Goal: Information Seeking & Learning: Find specific page/section

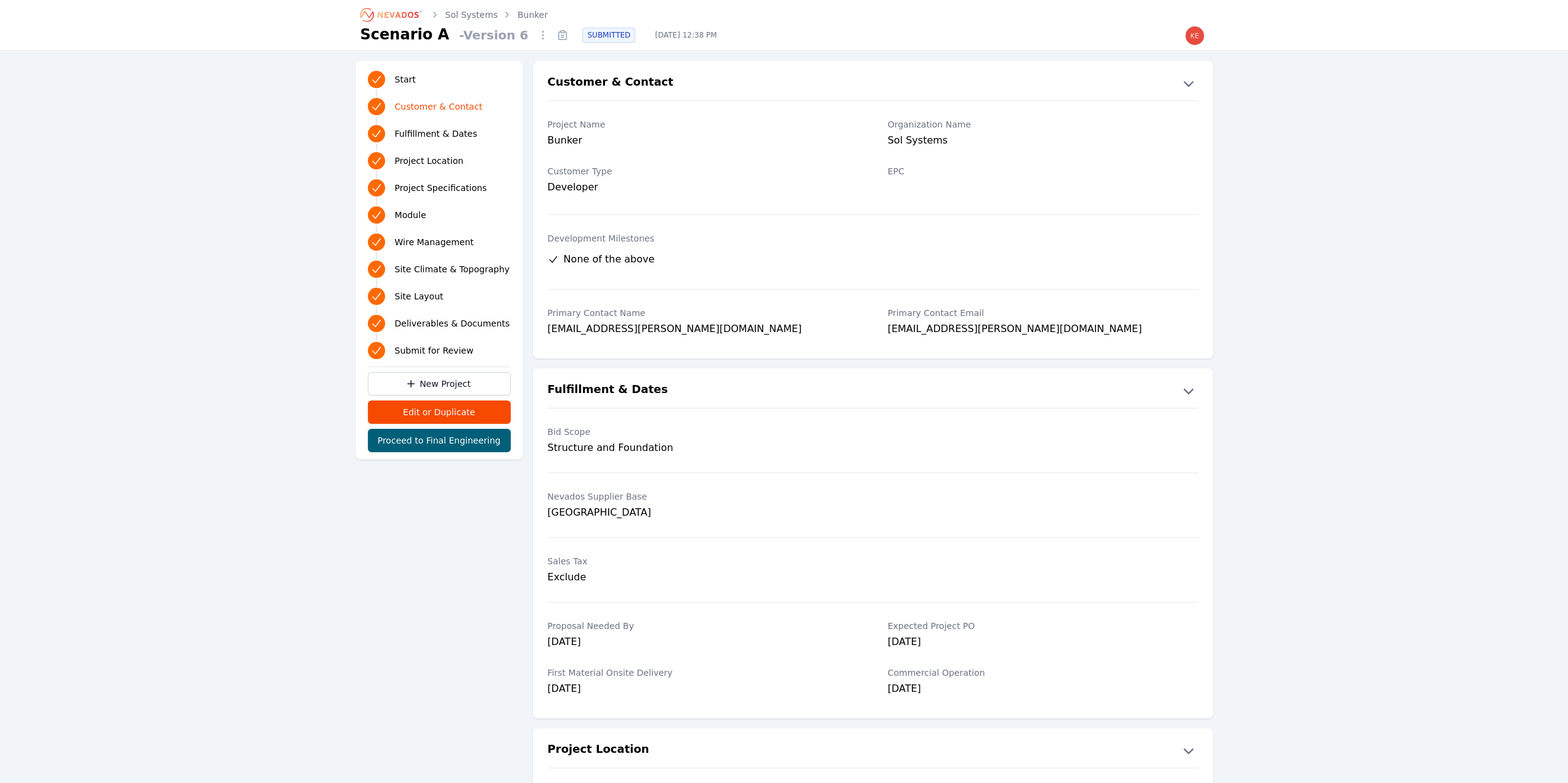
click at [388, 17] on icon "Breadcrumb" at bounding box center [392, 15] width 68 height 20
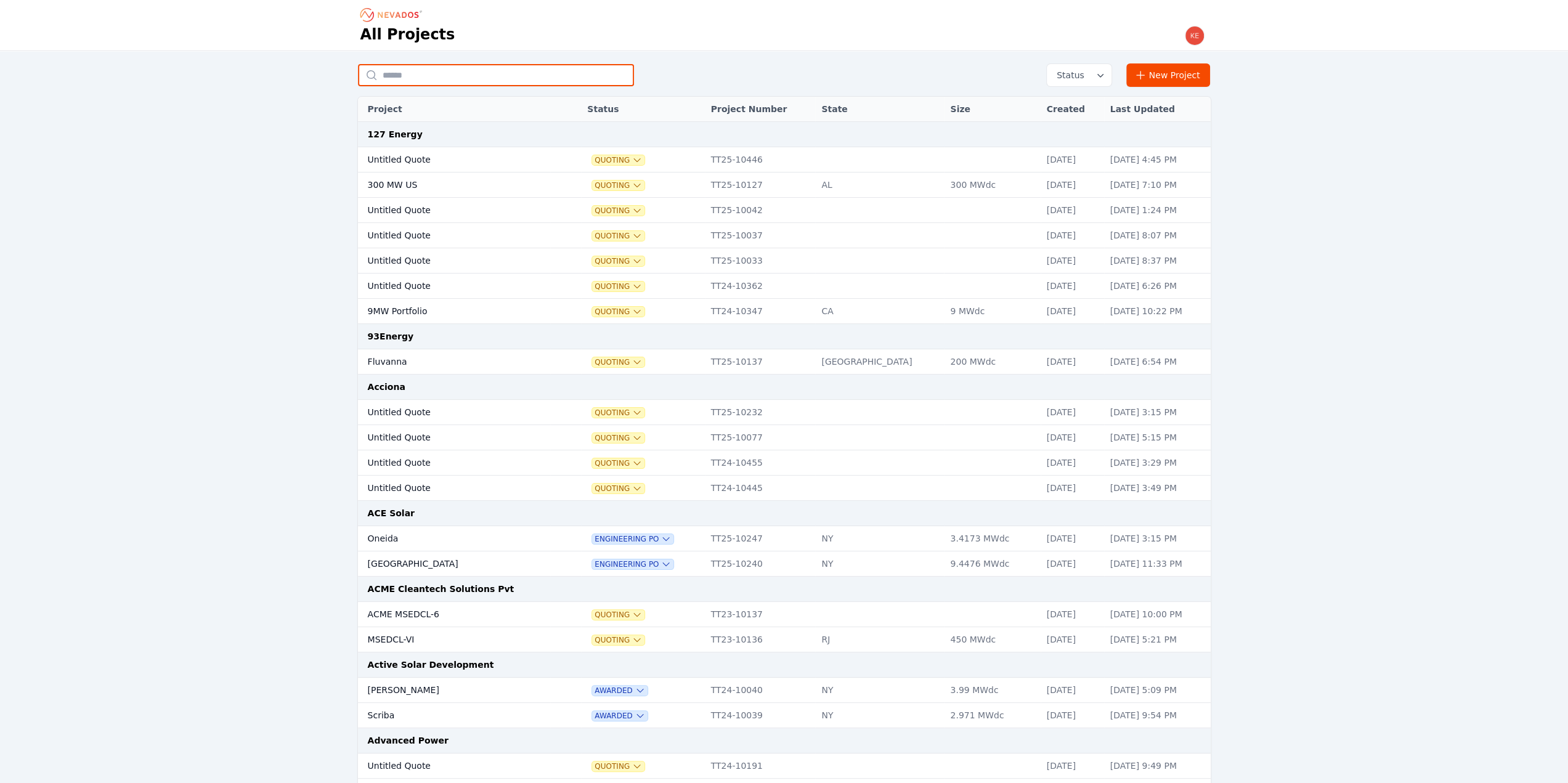
click at [472, 76] on input "text" at bounding box center [496, 75] width 276 height 22
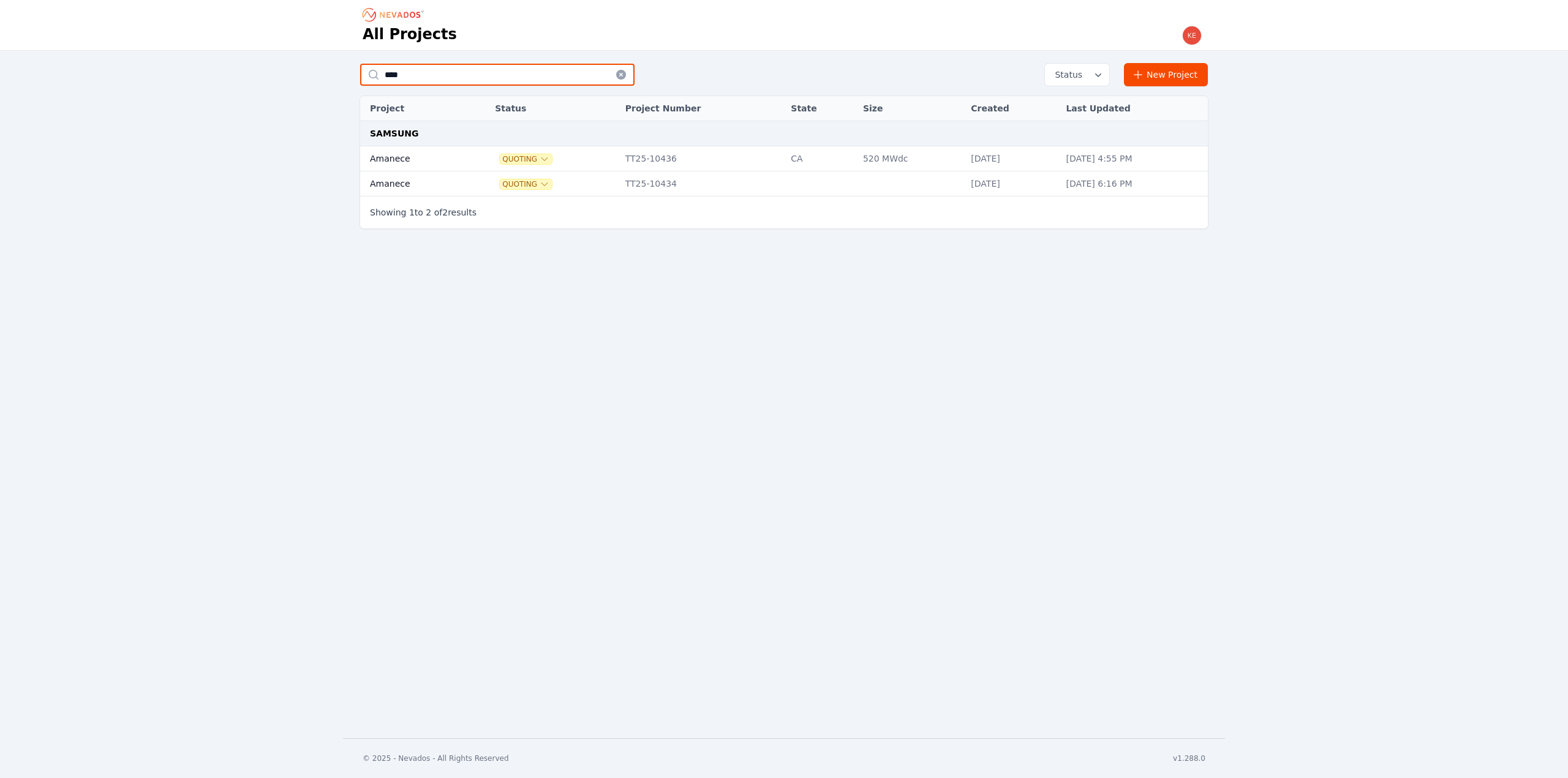
type input "****"
click at [466, 166] on td at bounding box center [478, 158] width 23 height 25
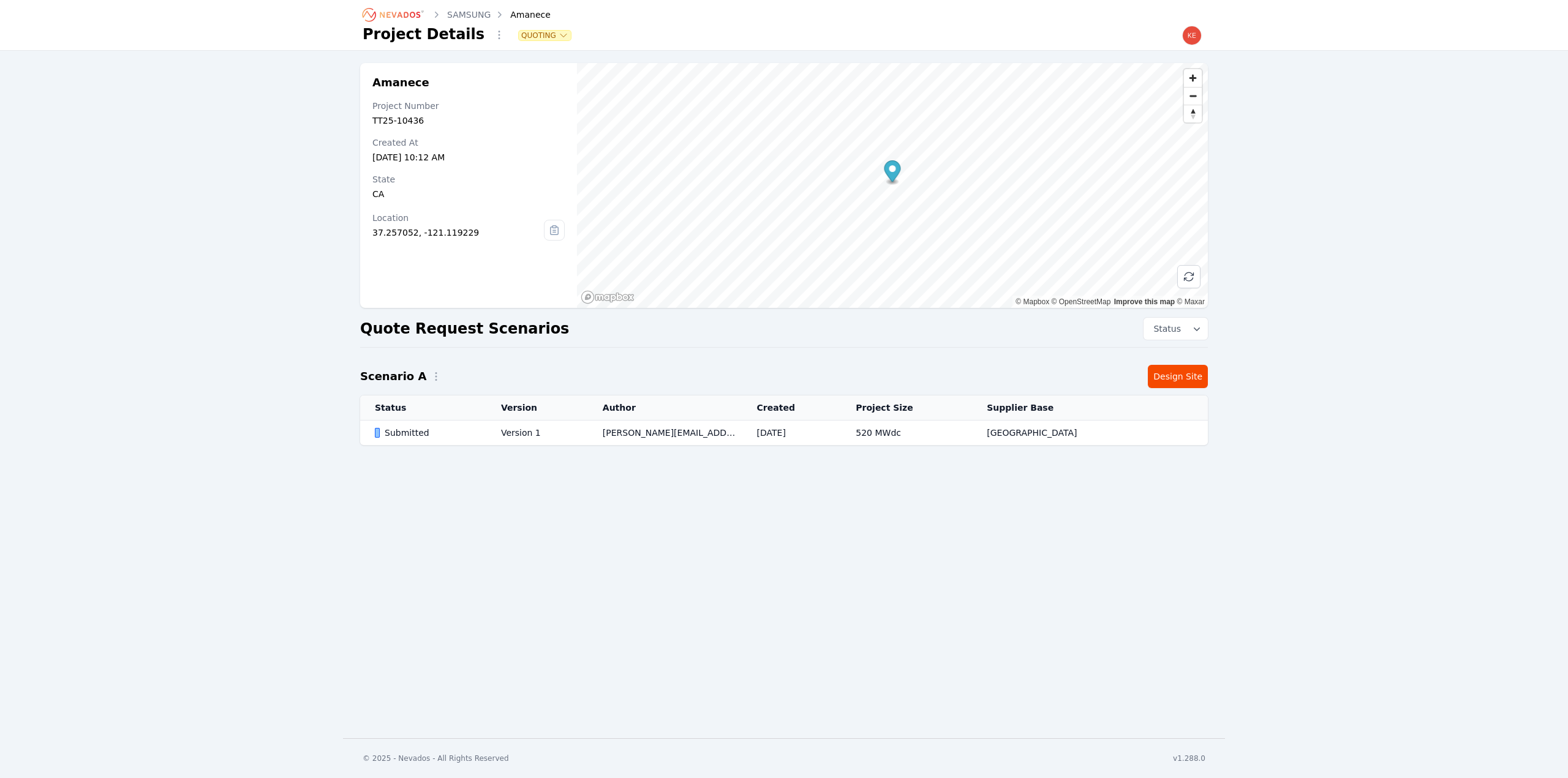
click at [468, 436] on div "Submitted" at bounding box center [427, 433] width 105 height 12
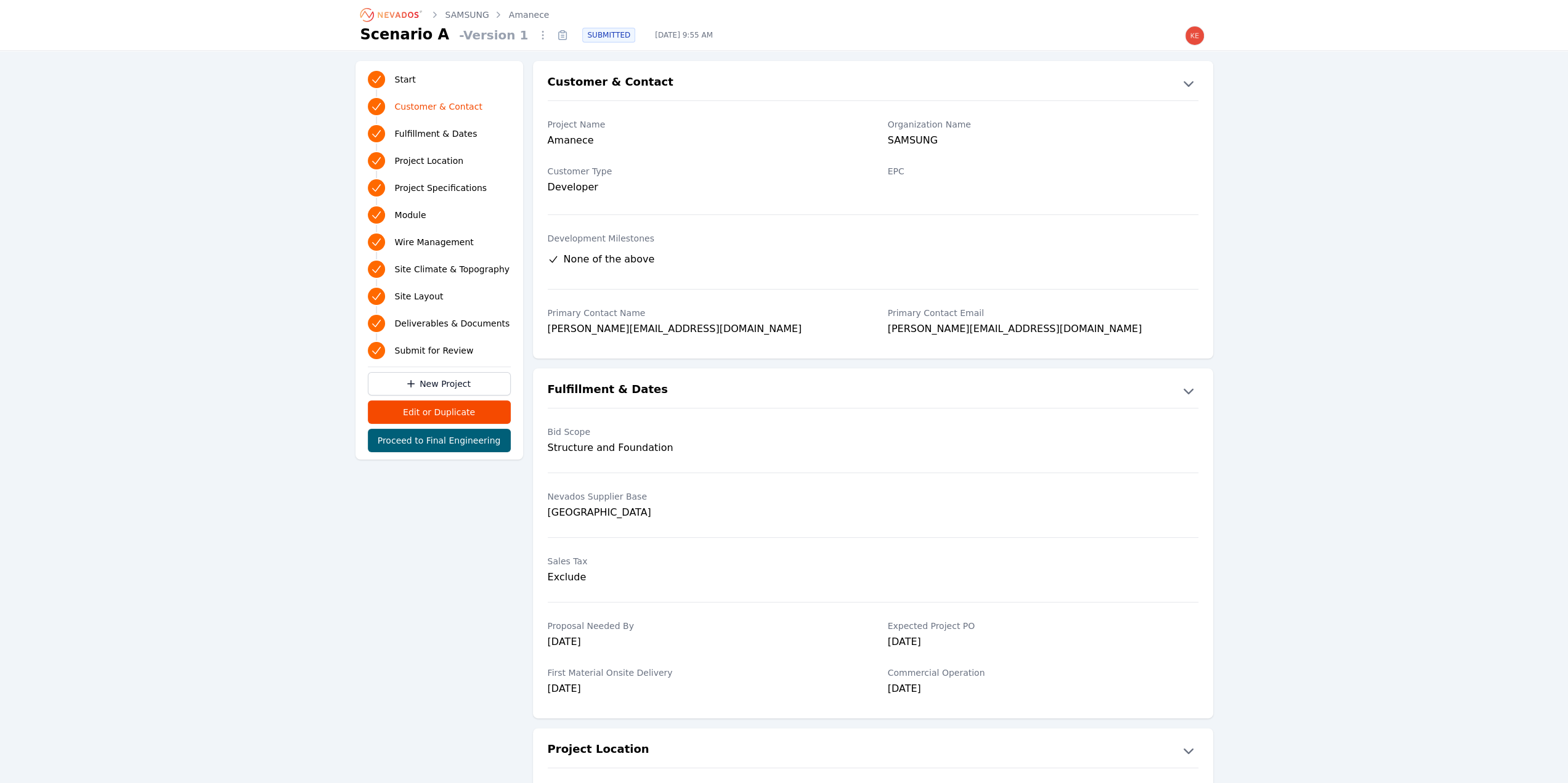
click at [442, 164] on span "Project Location" at bounding box center [429, 161] width 69 height 12
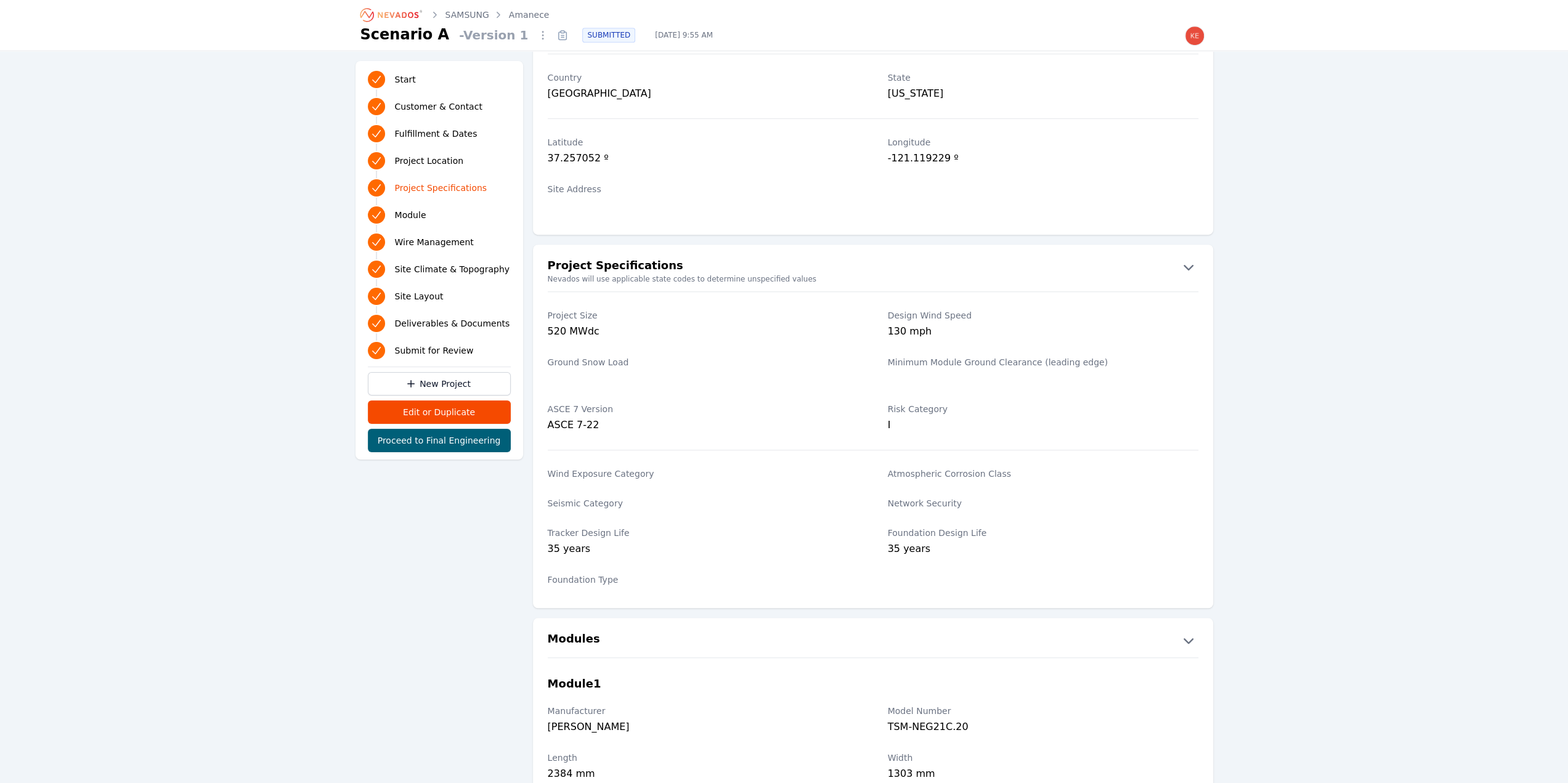
scroll to position [722, 0]
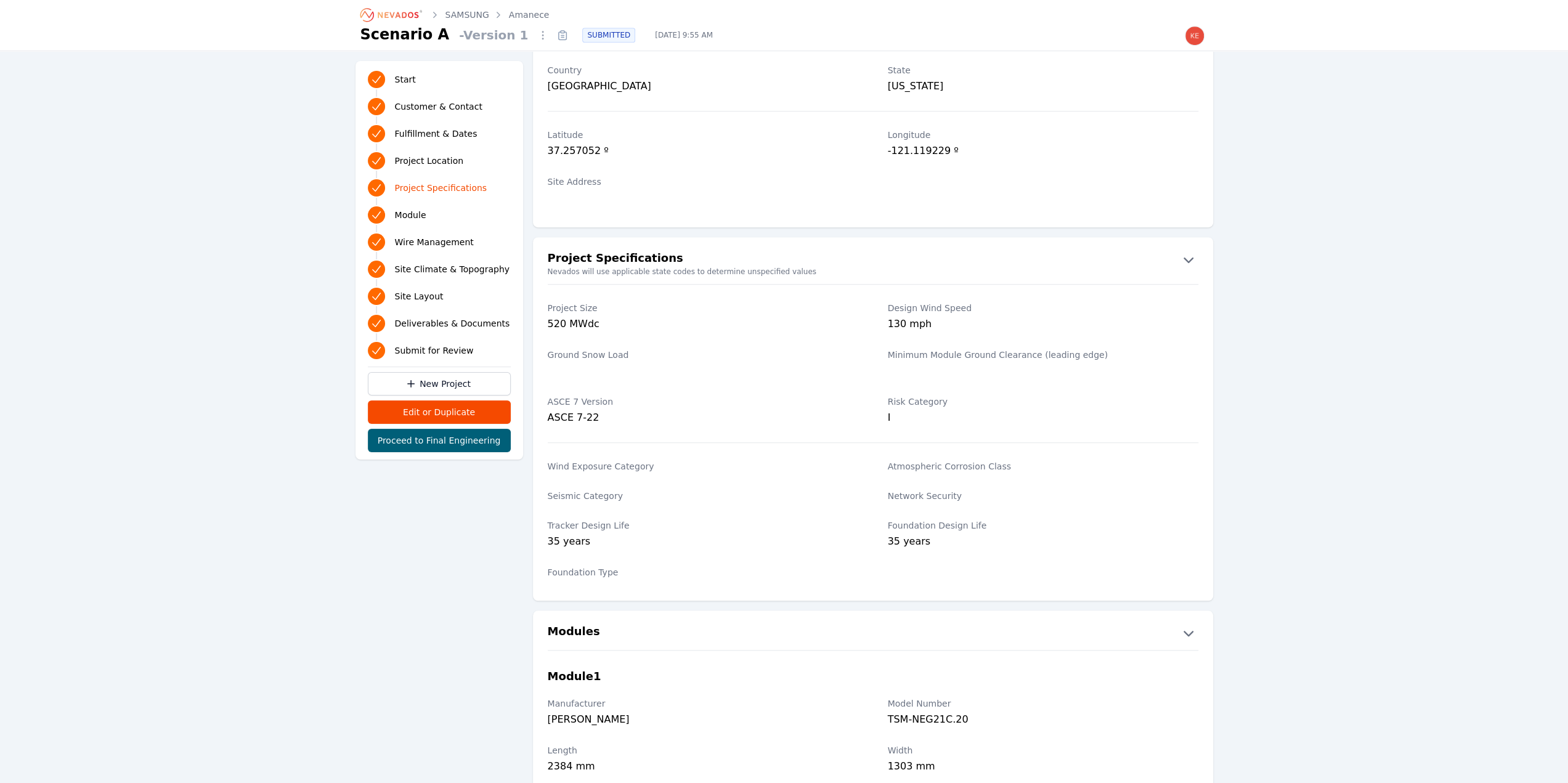
click at [476, 17] on link "SAMSUNG" at bounding box center [467, 14] width 44 height 12
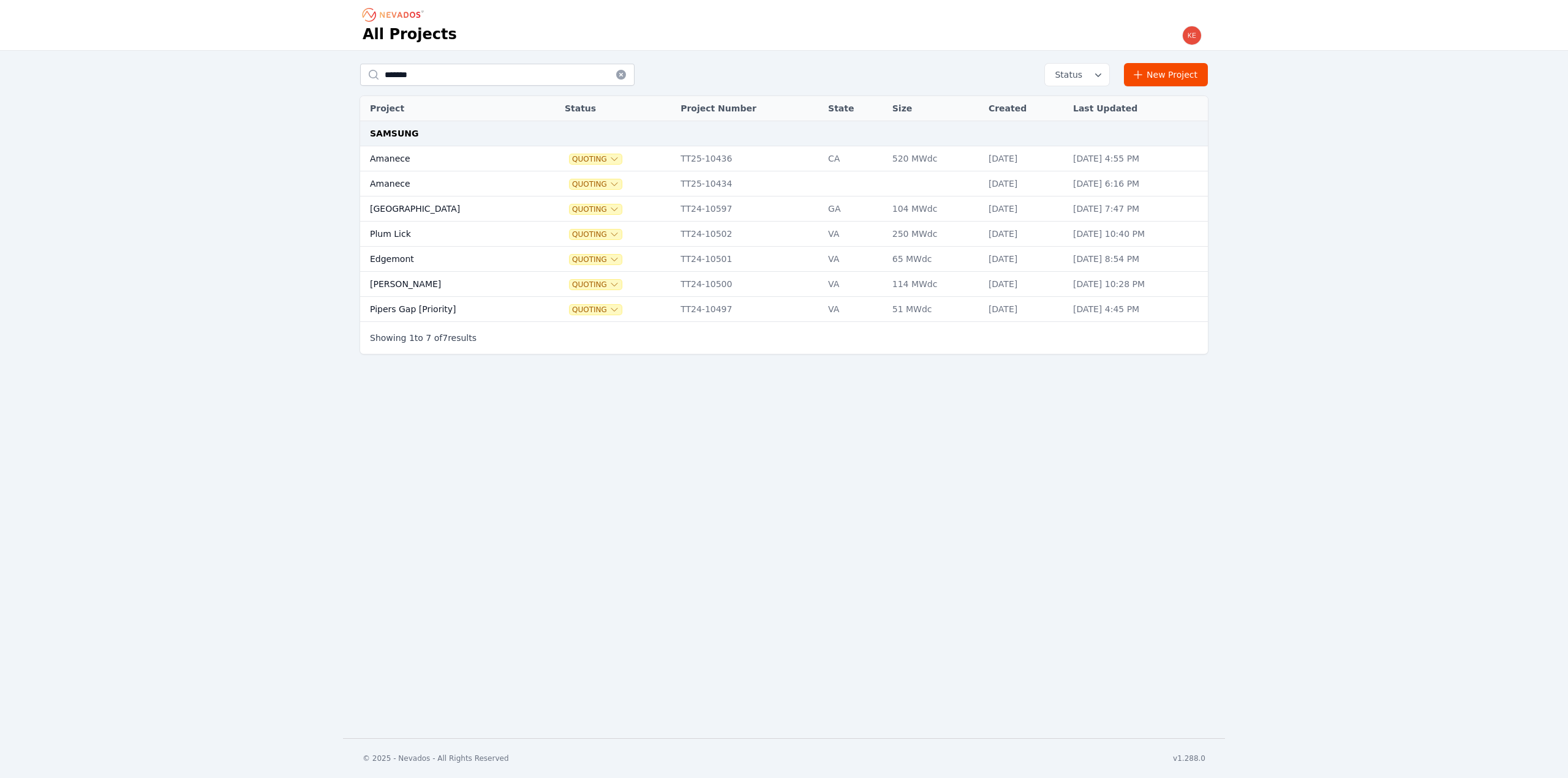
click at [487, 157] on td "Amanece" at bounding box center [448, 158] width 177 height 25
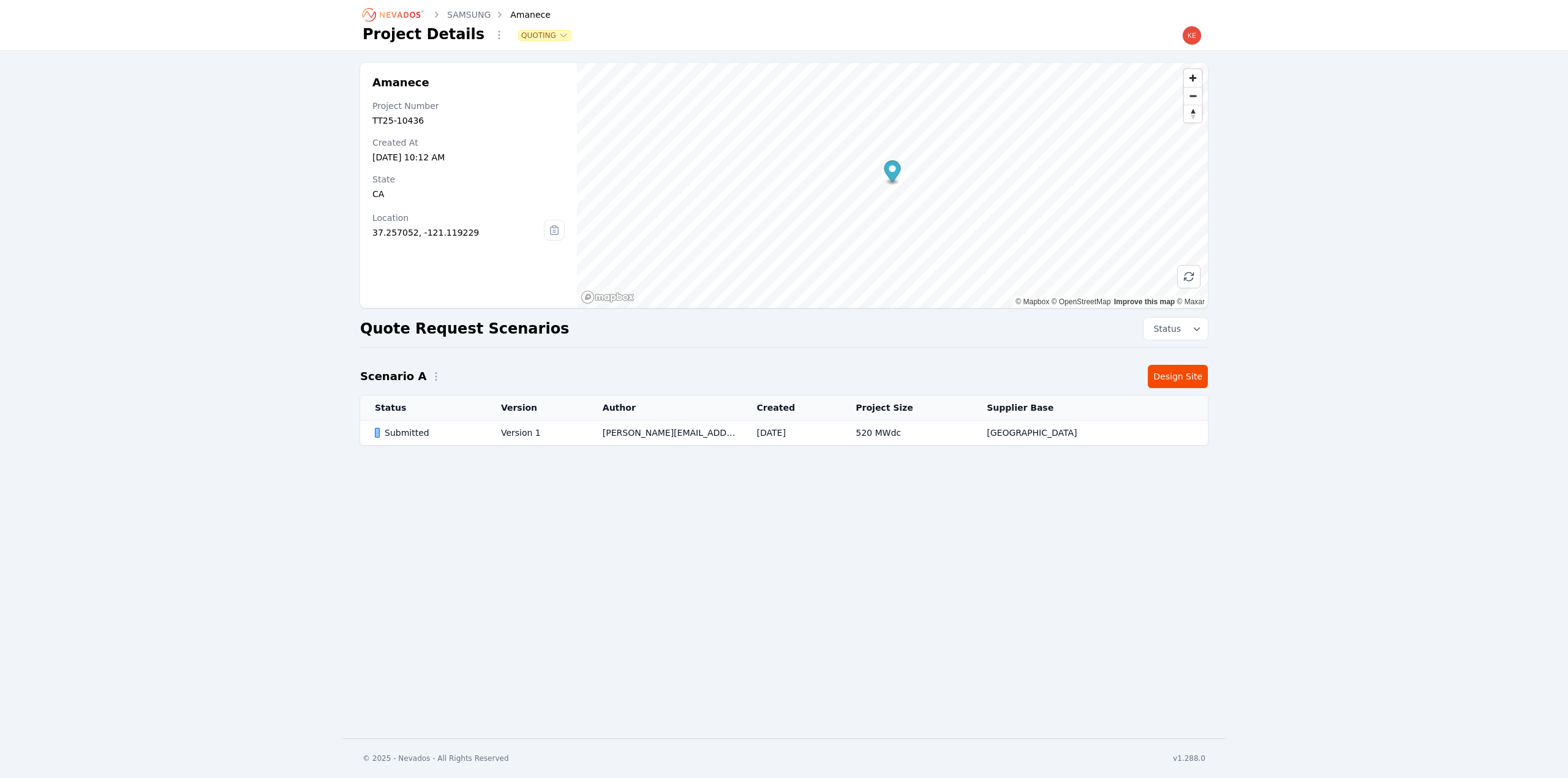
click at [553, 231] on icon at bounding box center [554, 230] width 19 height 19
click at [554, 231] on icon at bounding box center [553, 231] width 3 height 0
click at [410, 10] on icon "Breadcrumb" at bounding box center [394, 15] width 68 height 19
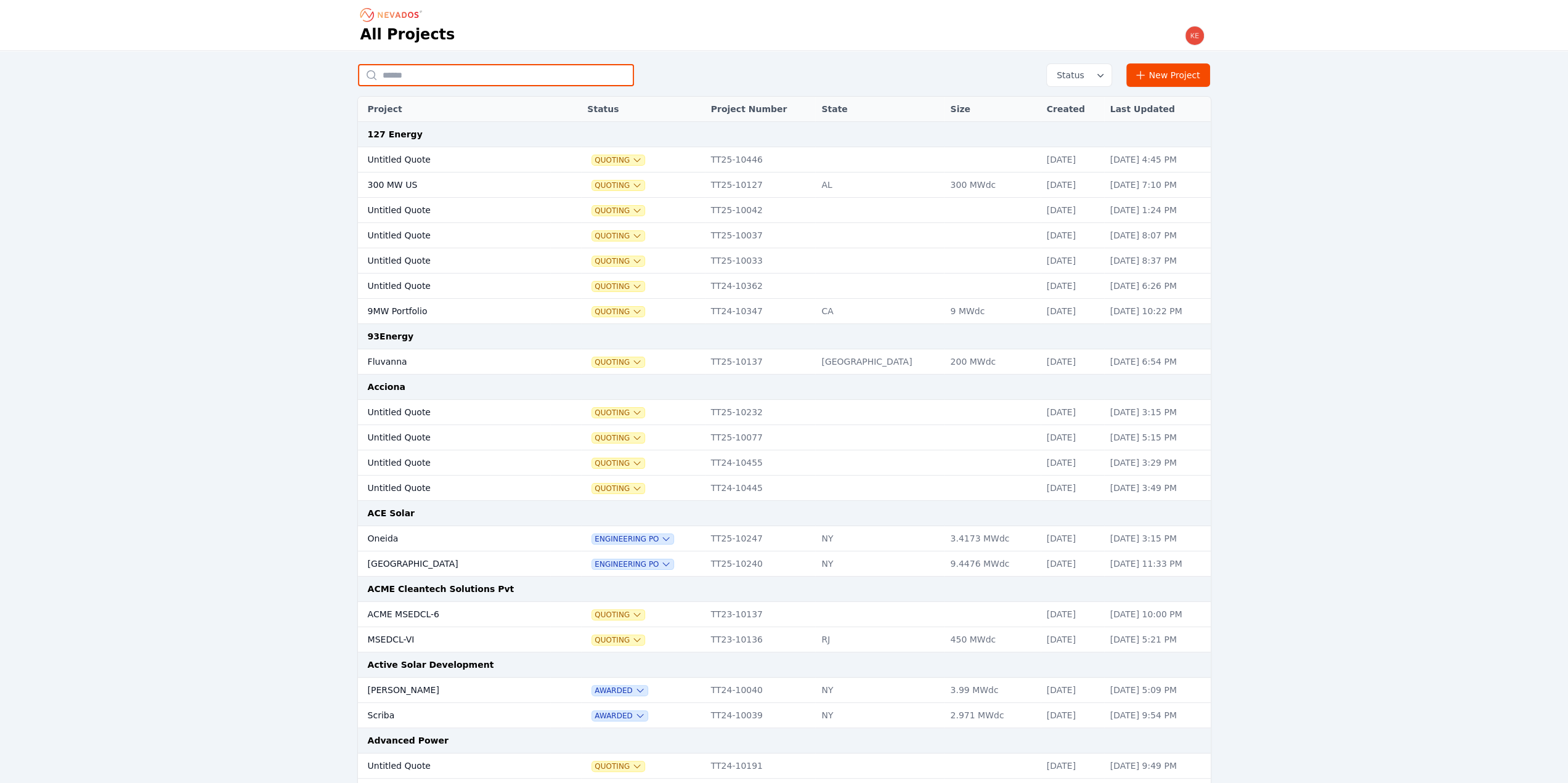
click at [466, 75] on input "text" at bounding box center [496, 75] width 276 height 22
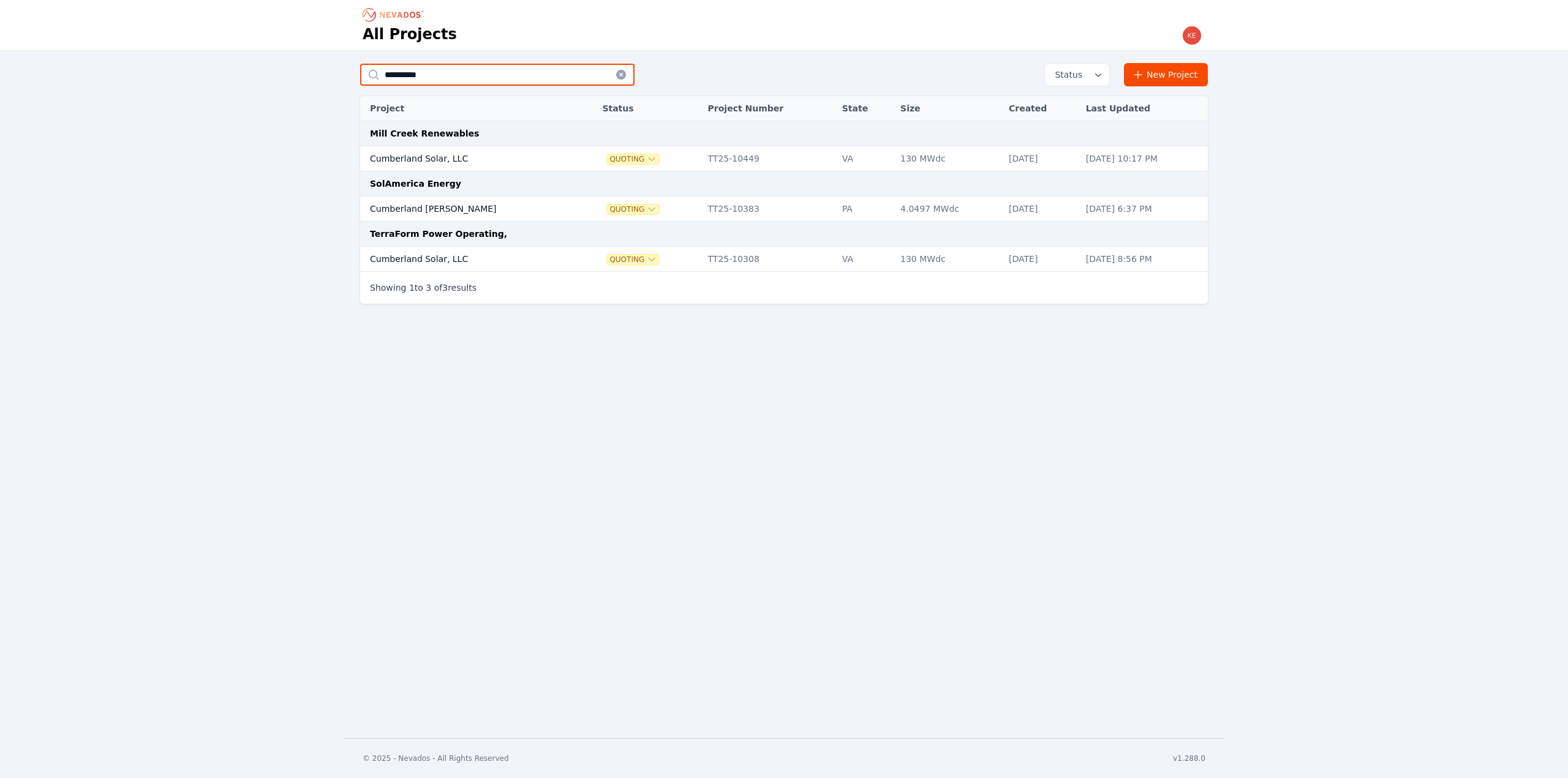
type input "**********"
click at [491, 158] on td "Cumberland Solar, LLC" at bounding box center [468, 158] width 218 height 25
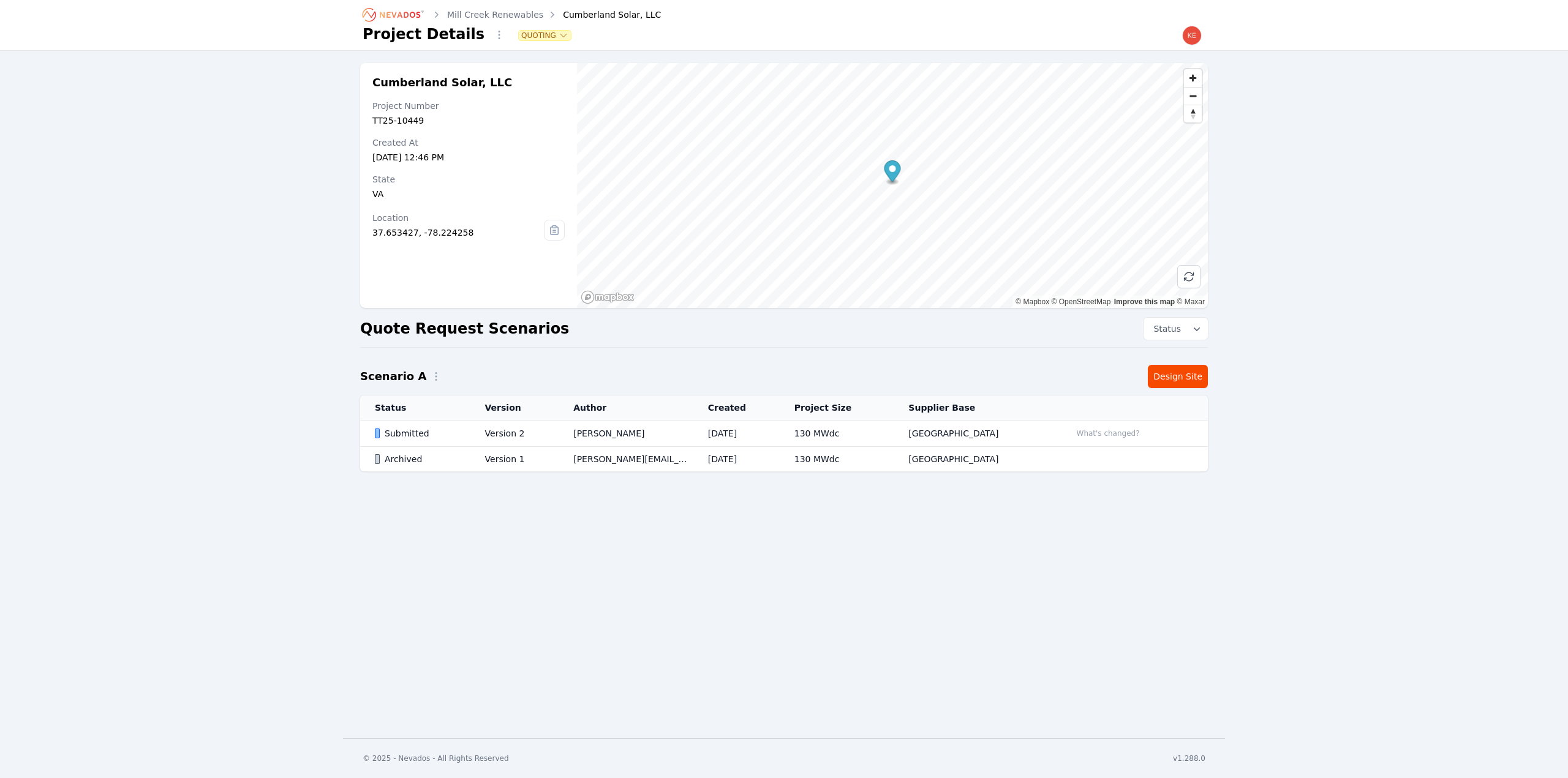
click at [552, 231] on icon at bounding box center [554, 230] width 19 height 19
click at [550, 227] on icon at bounding box center [554, 230] width 19 height 19
